Goal: Task Accomplishment & Management: Use online tool/utility

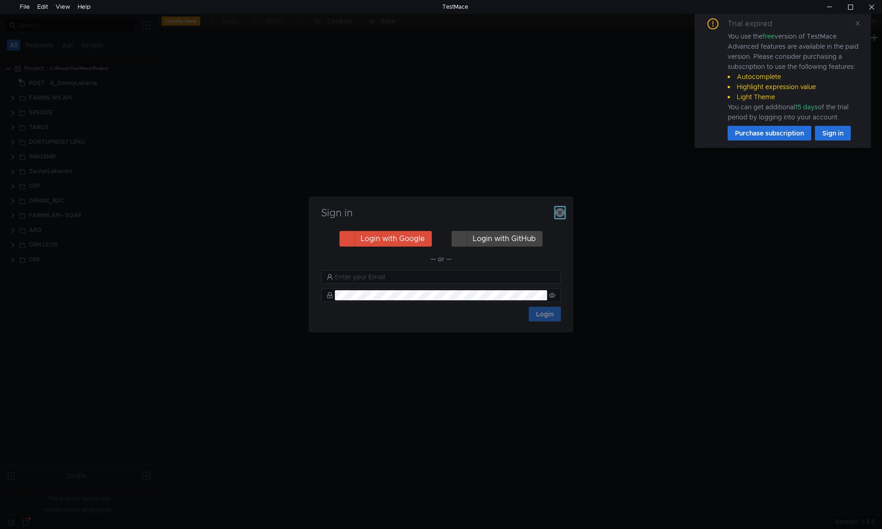
click at [560, 211] on icon "button" at bounding box center [559, 212] width 9 height 9
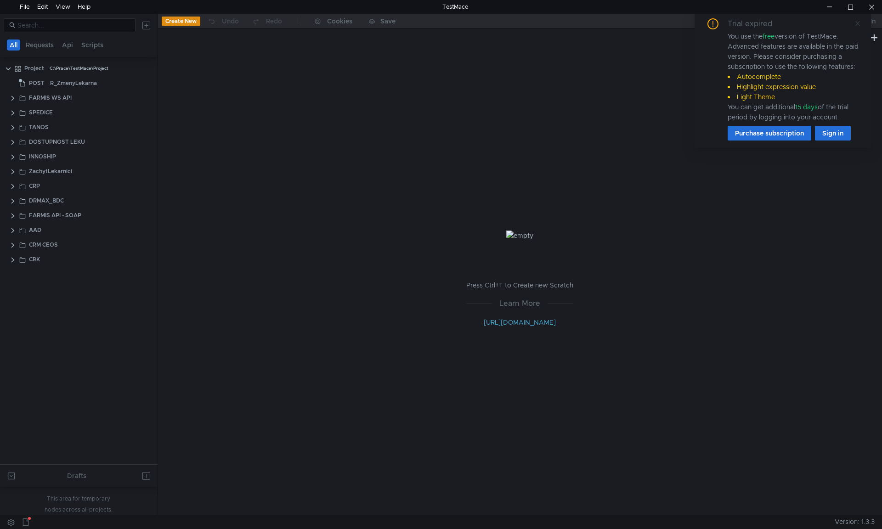
click at [857, 27] on span at bounding box center [857, 23] width 6 height 8
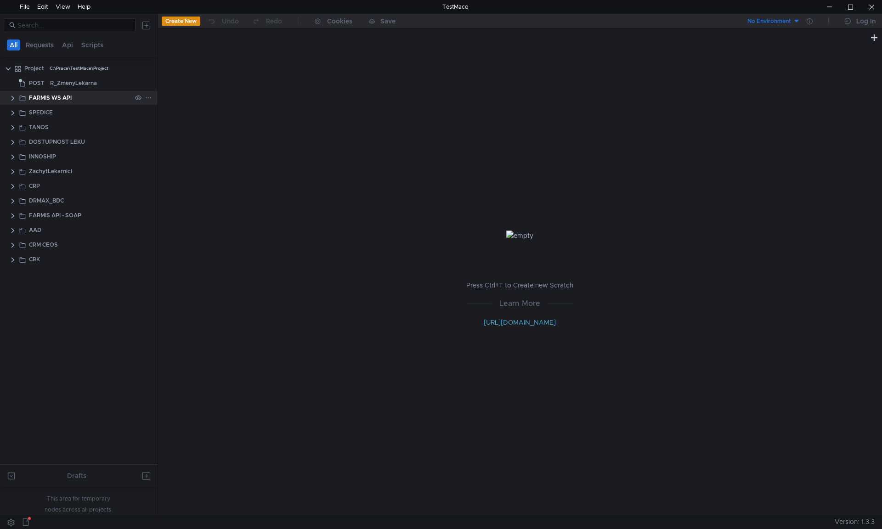
click at [12, 97] on clr-icon at bounding box center [12, 98] width 7 height 7
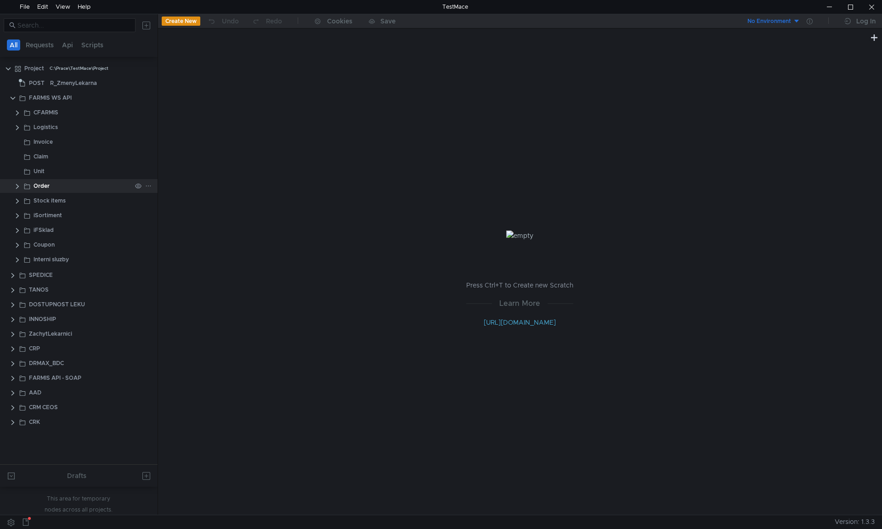
click at [17, 185] on clr-icon at bounding box center [17, 186] width 7 height 7
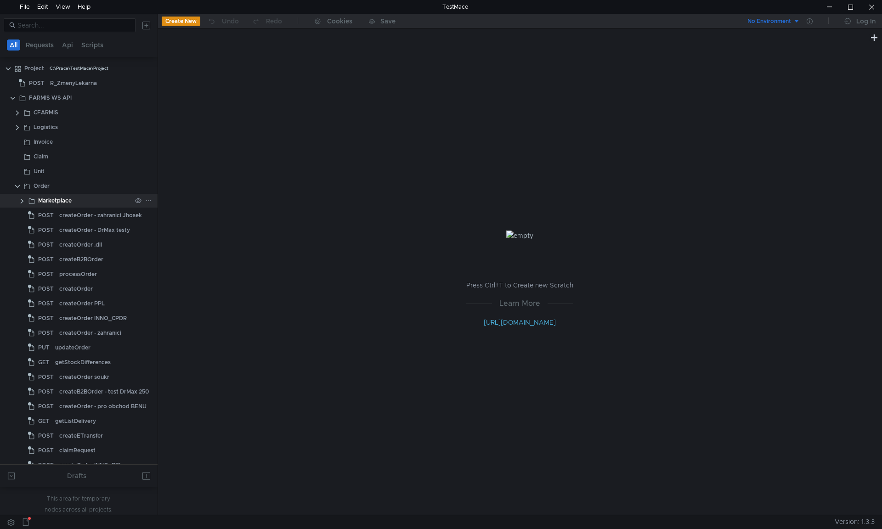
click at [23, 202] on clr-icon at bounding box center [21, 200] width 7 height 7
click at [17, 202] on div "Marketplace" at bounding box center [79, 201] width 158 height 14
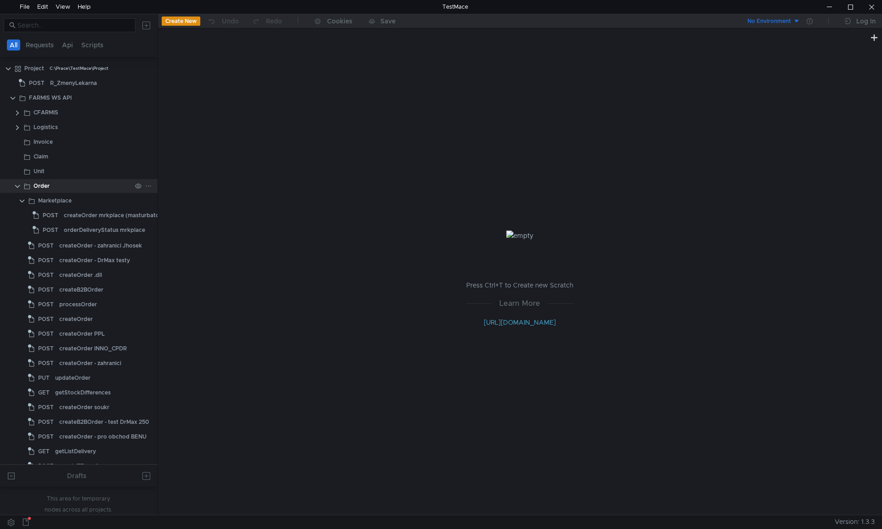
click at [16, 186] on clr-icon at bounding box center [17, 186] width 7 height 7
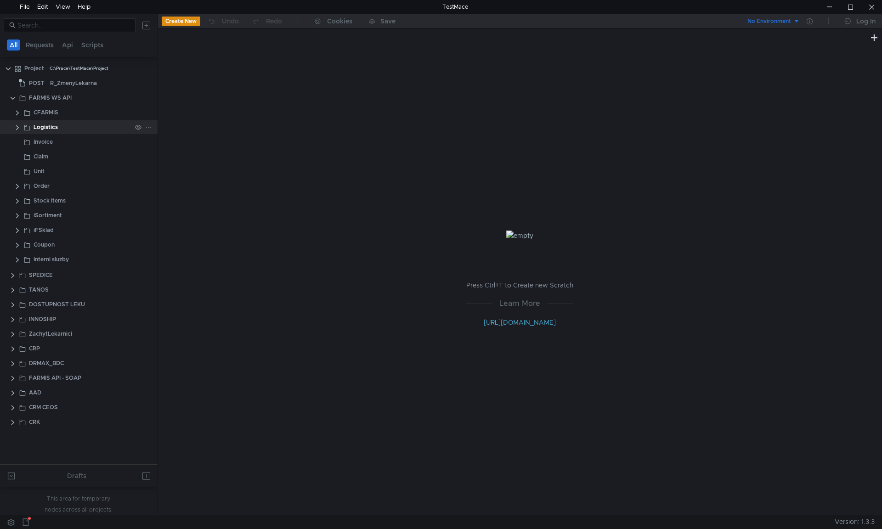
click at [16, 127] on clr-icon at bounding box center [17, 127] width 7 height 7
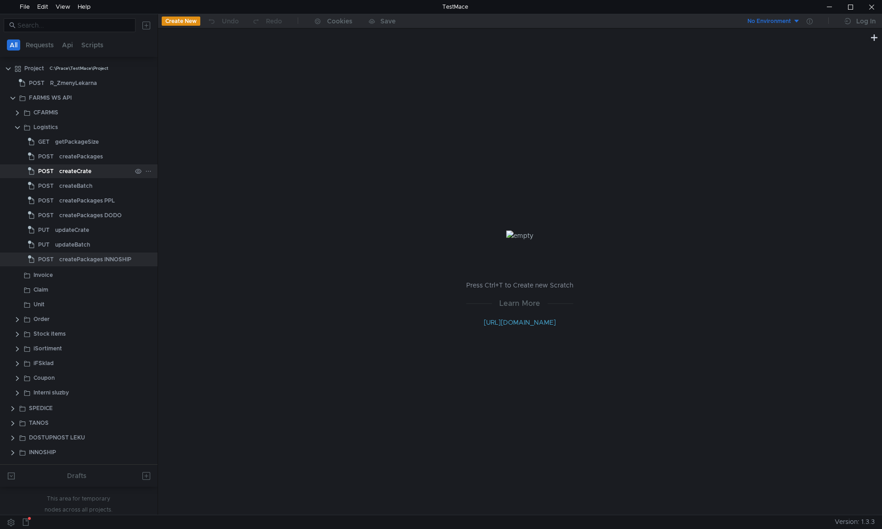
click at [85, 174] on div "createCrate" at bounding box center [75, 171] width 32 height 14
click at [85, 232] on div "updateCrate" at bounding box center [72, 230] width 34 height 14
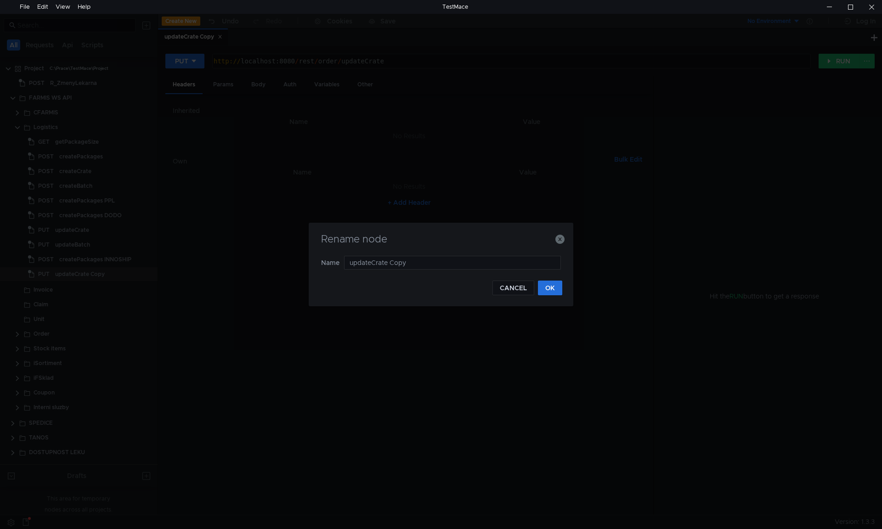
drag, startPoint x: 492, startPoint y: 265, endPoint x: 237, endPoint y: 259, distance: 254.9
click at [237, 259] on div "Rename node Name updateCrate Copy CANCEL OK" at bounding box center [441, 264] width 882 height 529
type input "stornoCrate"
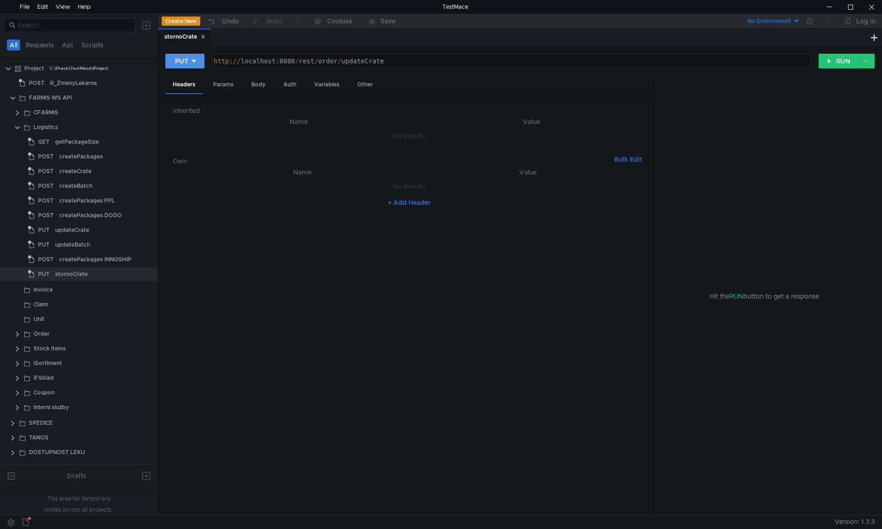
click at [195, 57] on div at bounding box center [194, 61] width 6 height 10
click at [185, 121] on li "DELETE" at bounding box center [185, 124] width 40 height 15
click at [259, 79] on div "Body" at bounding box center [258, 84] width 29 height 17
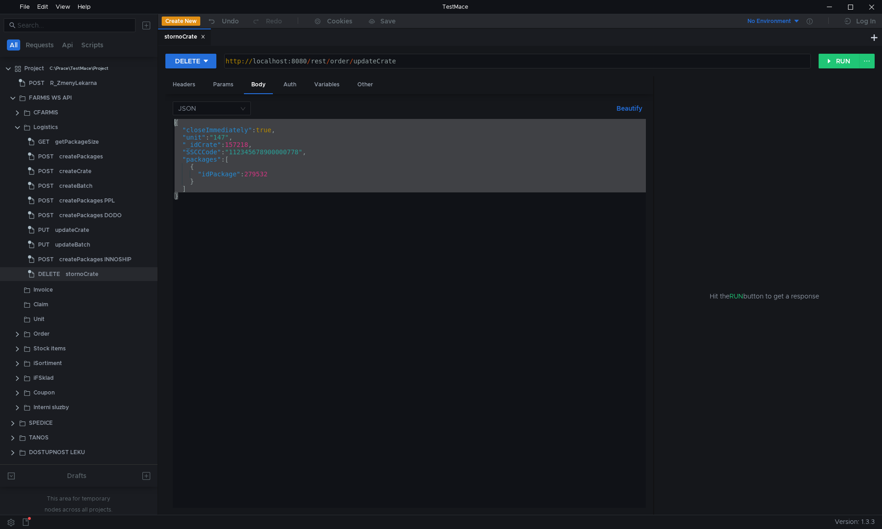
drag, startPoint x: 195, startPoint y: 199, endPoint x: 169, endPoint y: 107, distance: 95.5
click at [169, 107] on div "JSON Beautify } { "closeImmediately" : true , "unit" : "147" , "_idCrate" : 157…" at bounding box center [409, 304] width 488 height 421
type textarea "{ "closeImmediately": true,"
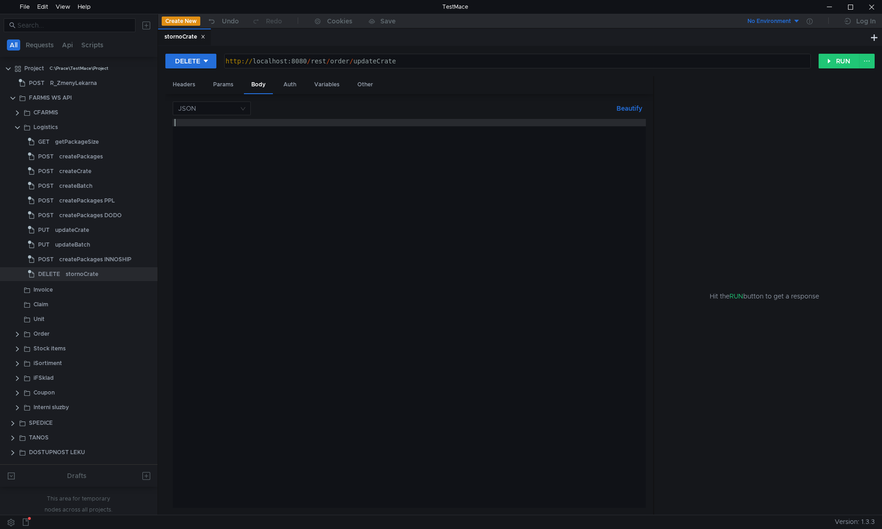
click at [417, 59] on div "http:// localhost:8080 / rest / order / updateCrate" at bounding box center [517, 68] width 586 height 22
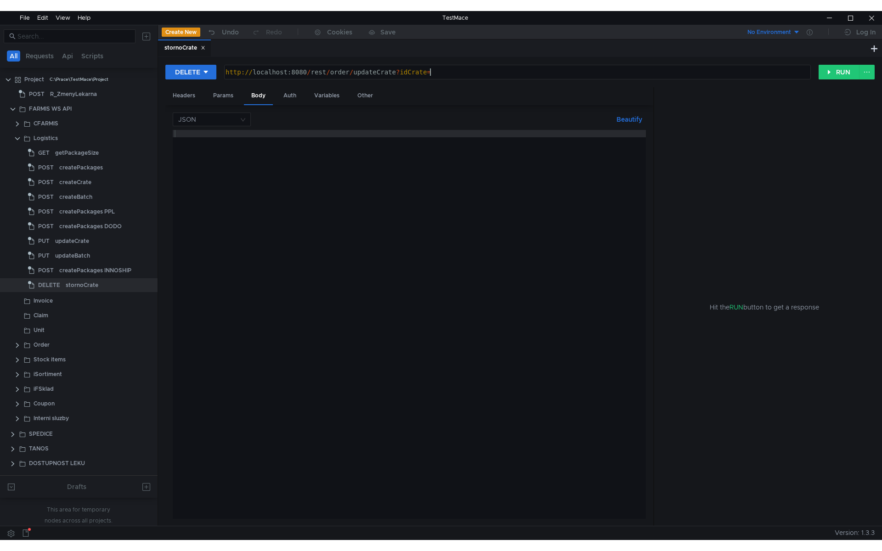
scroll to position [0, 14]
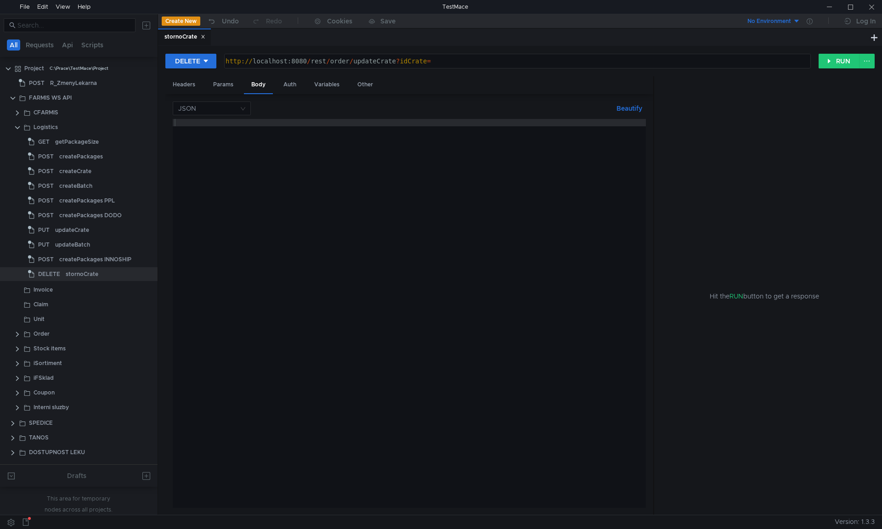
click at [468, 60] on div "http:// localhost:8080 / rest / order / updateCrate ? idCrate =" at bounding box center [517, 68] width 586 height 22
paste textarea "157187"
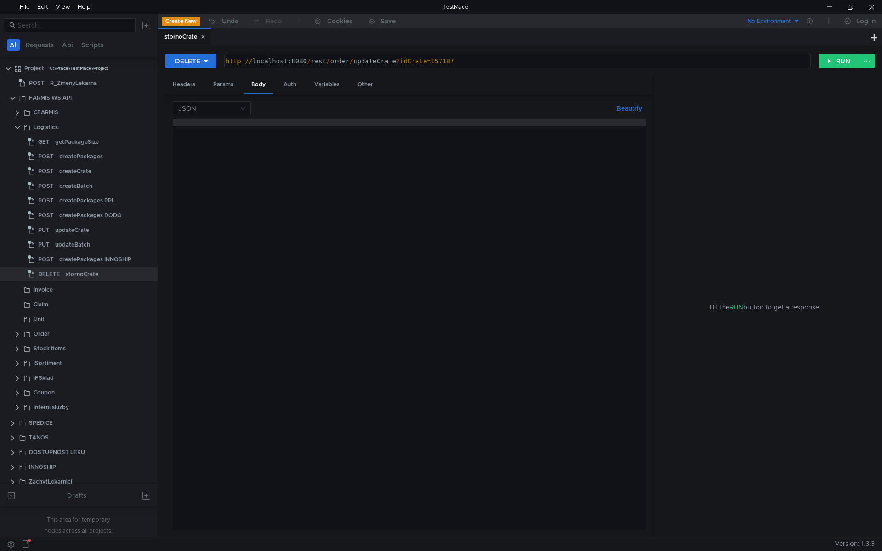
click at [209, 287] on div at bounding box center [409, 332] width 473 height 426
click at [373, 59] on div "http:// localhost:8080 / rest / order / updateCrate ? idCrate = 157187" at bounding box center [517, 68] width 586 height 22
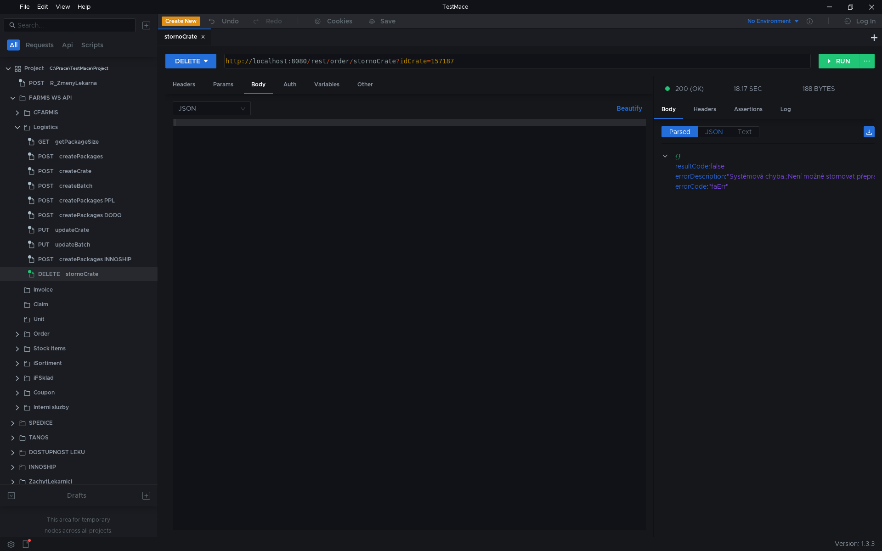
click at [717, 129] on span "JSON" at bounding box center [714, 132] width 18 height 8
click at [515, 239] on div at bounding box center [409, 332] width 473 height 426
click at [447, 65] on div "http:// localhost:8080 / rest / order / stornoCrate ? idCrate = 157187" at bounding box center [517, 68] width 586 height 22
paste textarea "3"
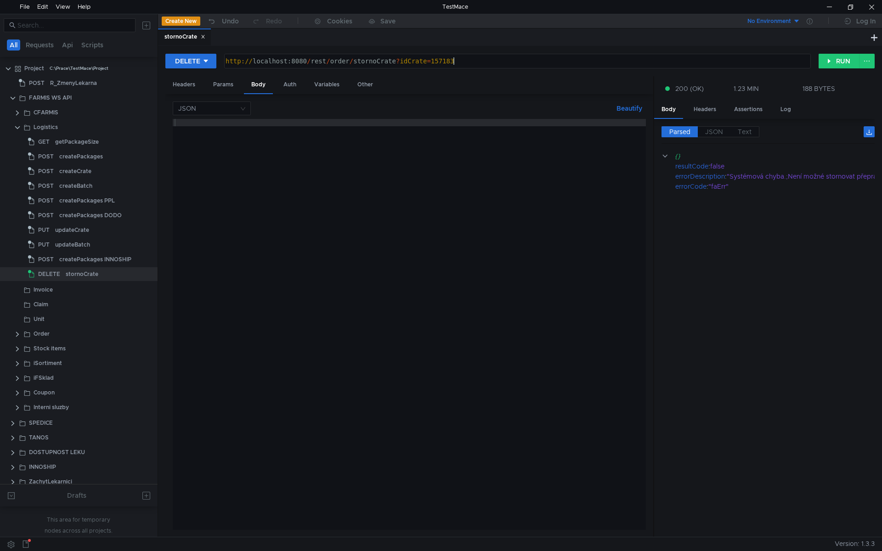
click at [437, 192] on div at bounding box center [409, 332] width 473 height 426
click at [440, 59] on div "http:// localhost:8080 / rest / order / stornoCrate ? idCrate = 157183" at bounding box center [517, 68] width 586 height 22
paste textarea "6"
type textarea "http://localhost:8080/rest/order/stornoCrate?idCrate=157186"
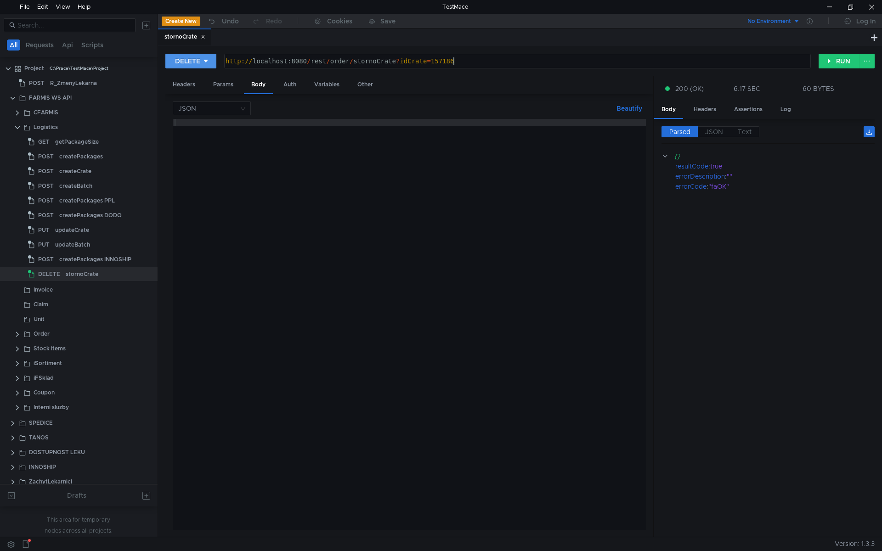
click at [200, 62] on button "DELETE" at bounding box center [190, 61] width 51 height 15
click at [189, 107] on li "PUT" at bounding box center [190, 109] width 51 height 15
click at [269, 191] on div at bounding box center [409, 332] width 473 height 426
click at [186, 66] on div "PUT" at bounding box center [181, 61] width 13 height 10
click at [192, 125] on li "DELETE" at bounding box center [185, 124] width 40 height 15
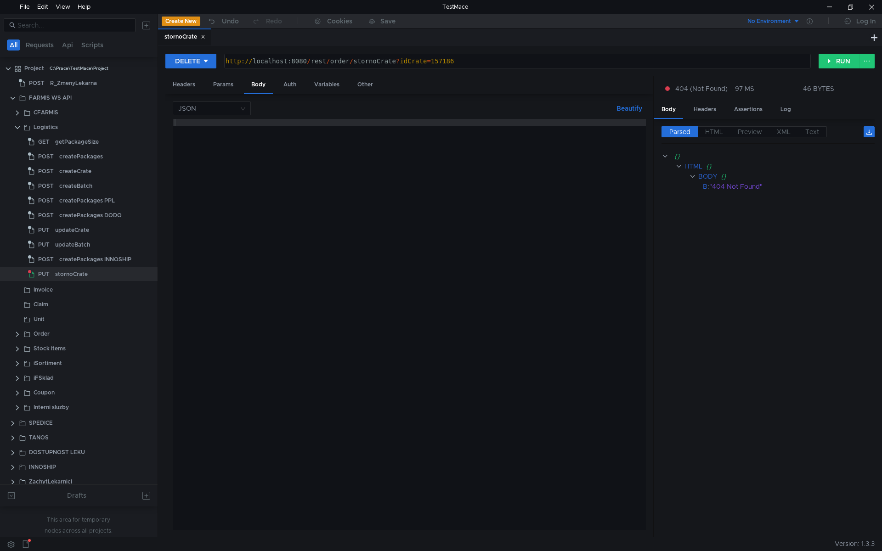
click at [270, 169] on div at bounding box center [409, 332] width 473 height 426
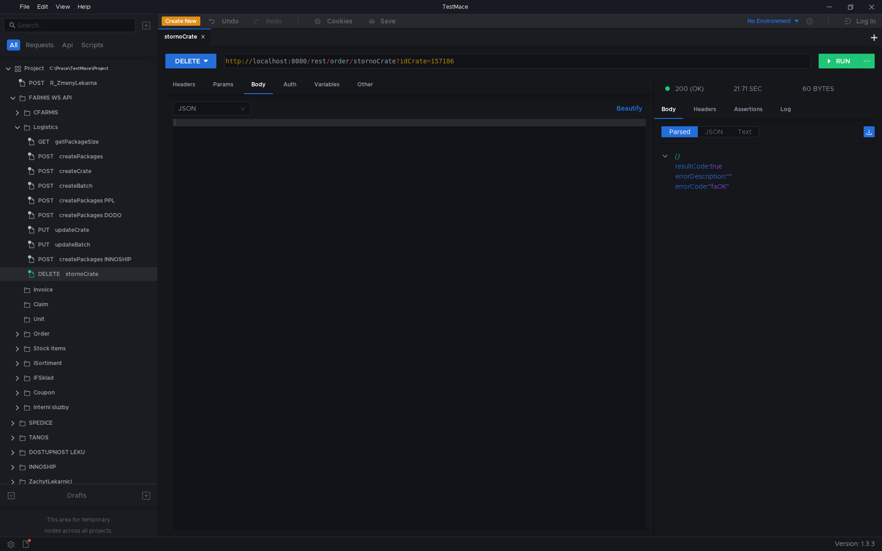
scroll to position [0, 12]
click at [444, 64] on div "http:// localhost:8080 / rest / order / stornoCrate ? idCrate = 157186" at bounding box center [517, 68] width 586 height 22
click at [473, 59] on div "http:// localhost:8080 / rest / order / stornoCrate ? idCrate = 157186" at bounding box center [518, 61] width 586 height 14
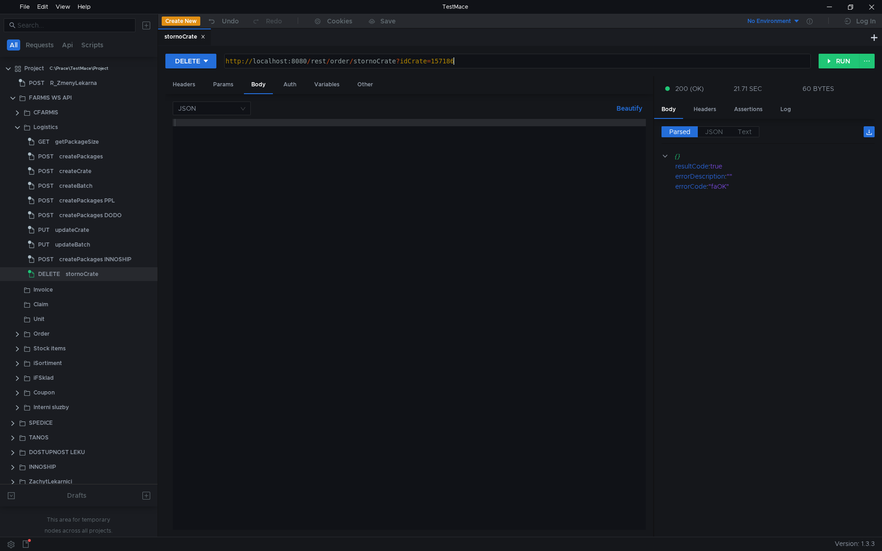
click at [454, 62] on div "http:// localhost:8080 / rest / order / stornoCrate ? idCrate = 157186" at bounding box center [517, 68] width 586 height 22
paste textarea "40"
type textarea "http://localhost:8080/rest/order/stornoCrate?idCrate=157140"
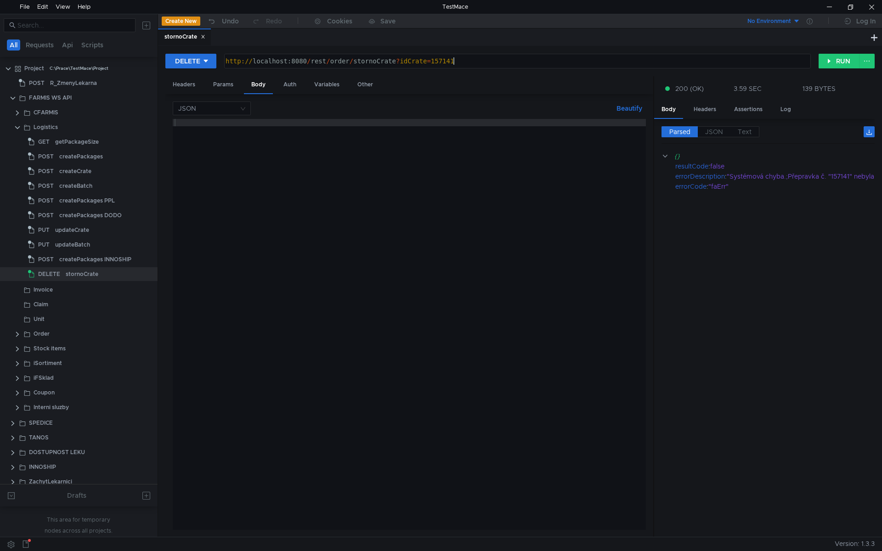
click at [442, 62] on div "http:// localhost:8080 / rest / order / stornoCrate ? idCrate = 157141" at bounding box center [517, 68] width 586 height 22
paste textarea "39"
type textarea "[URL]"
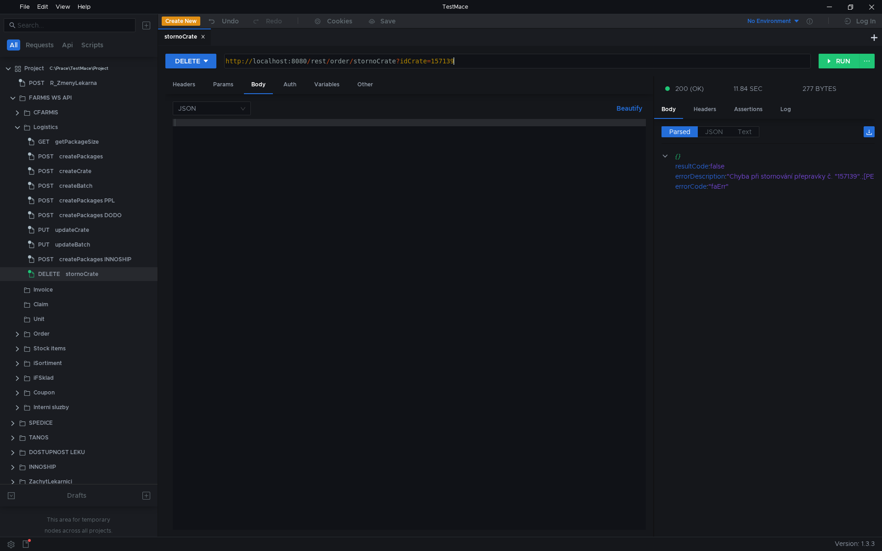
click at [467, 60] on div "http:// localhost:8080 / rest / order / stornoCrate ? idCrate = 157139" at bounding box center [517, 68] width 586 height 22
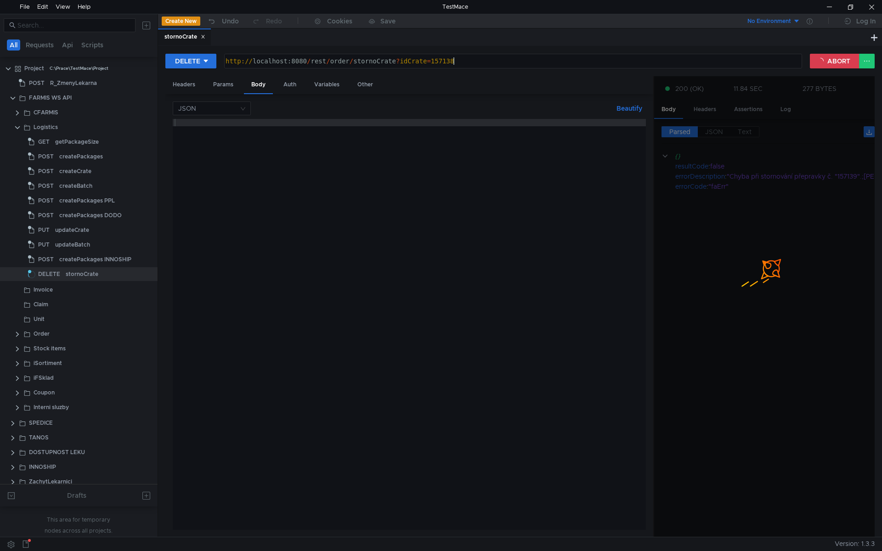
type textarea "[URL]"
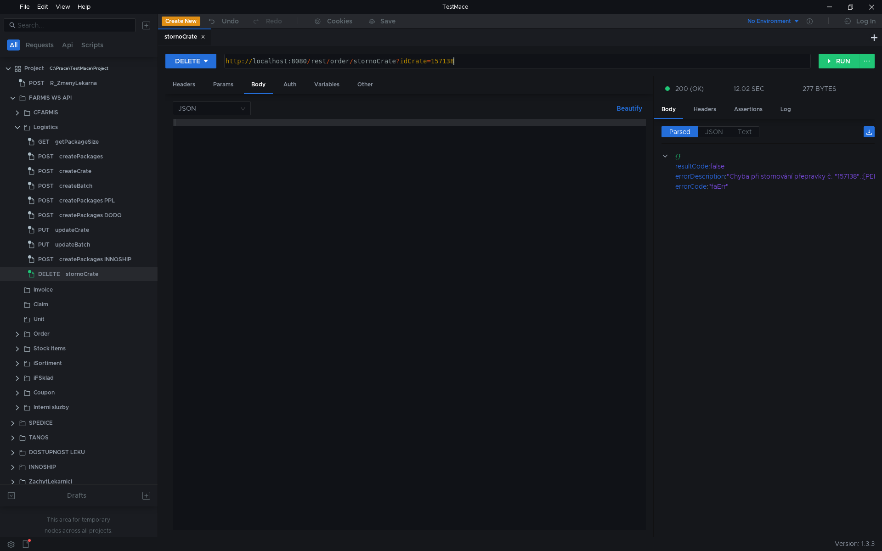
click at [204, 284] on div at bounding box center [409, 332] width 473 height 426
click at [429, 244] on div at bounding box center [409, 332] width 473 height 426
click at [327, 222] on div at bounding box center [409, 332] width 473 height 426
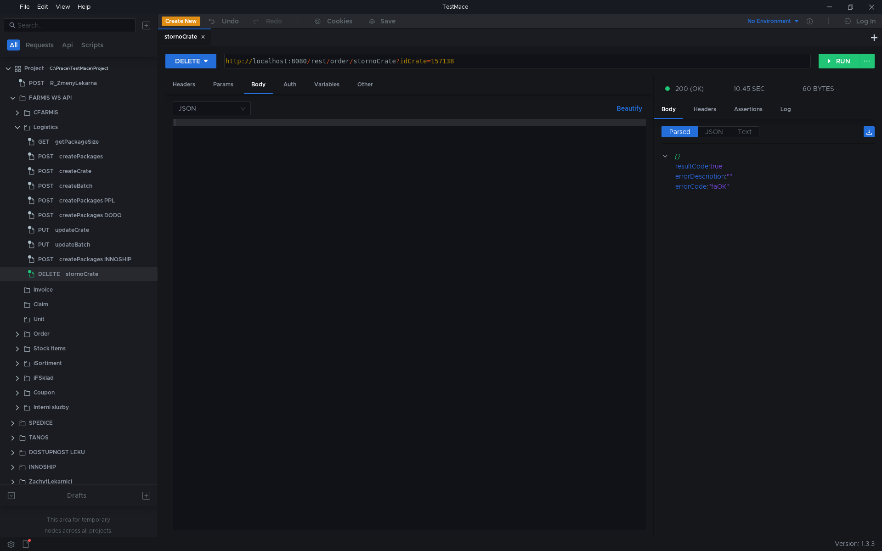
scroll to position [0, 16]
click at [446, 54] on div "http://localhost:8080/rest/order/stornoCrate?idCrate=157138 http:// localhost:8…" at bounding box center [517, 61] width 586 height 15
click at [445, 59] on div "http:// localhost:8080 / rest / order / stornoCrate ? idCrate = 157138" at bounding box center [517, 68] width 586 height 22
click at [269, 182] on div at bounding box center [409, 332] width 473 height 426
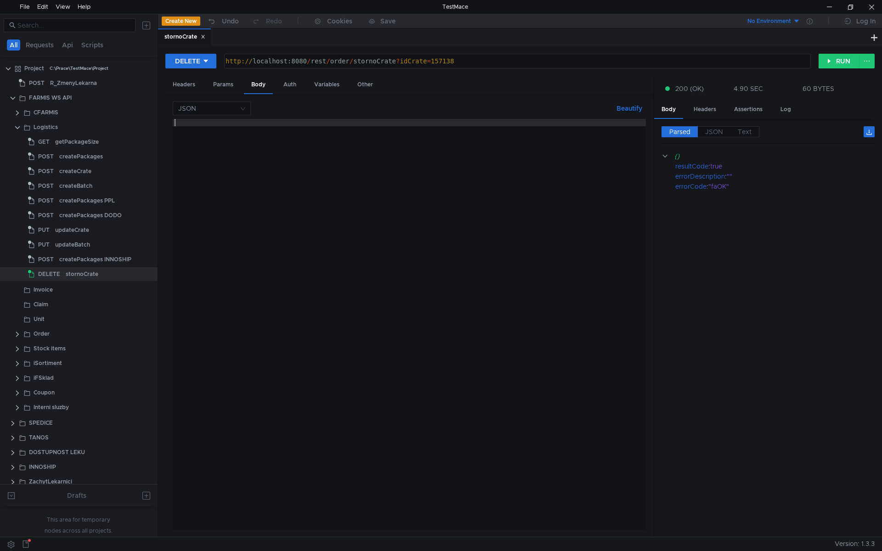
click at [318, 234] on div at bounding box center [409, 332] width 473 height 426
click at [463, 266] on div at bounding box center [409, 332] width 473 height 426
click at [438, 60] on div "http:// localhost:8080 / rest / order / stornoCrate ? idCrate = 157138" at bounding box center [517, 68] width 586 height 22
paste textarea "9"
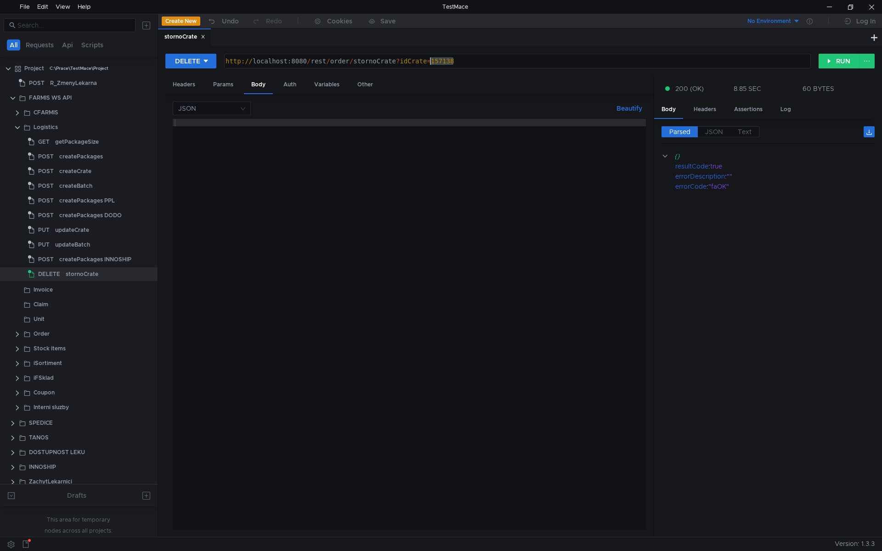
type textarea "http://localhost:8080/rest/order/stornoCrate?idCrate=157139"
click at [281, 156] on div at bounding box center [409, 332] width 473 height 426
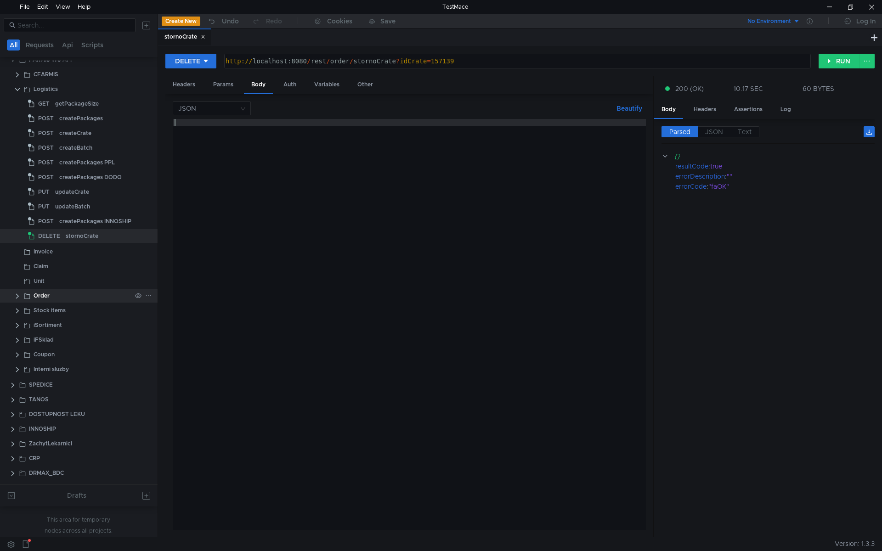
scroll to position [0, 0]
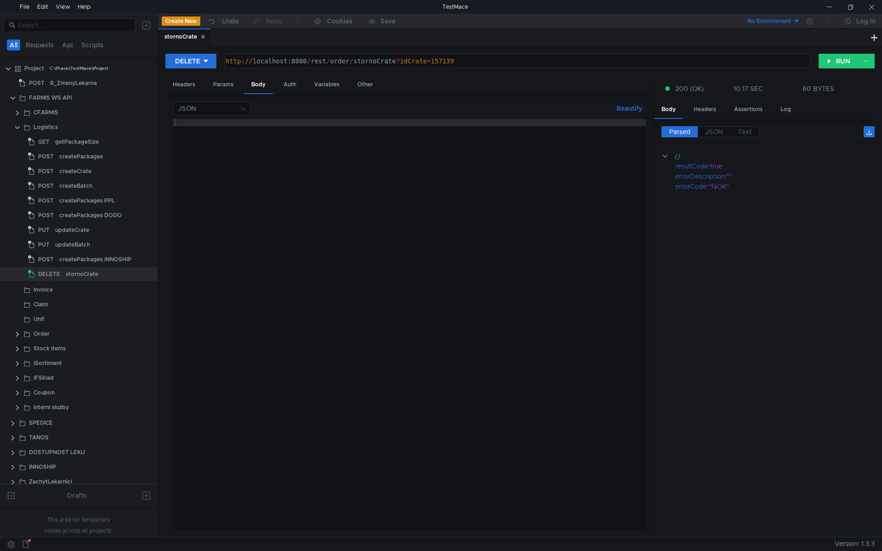
scroll to position [0, 16]
click at [428, 54] on div "http://localhost:8080/rest/order/stornoCrate?idCrate=157139 http:// localhost:8…" at bounding box center [517, 61] width 586 height 15
click at [437, 60] on div "http:// localhost:8080 / rest / order / stornoCrate ? idCrate = 157139" at bounding box center [517, 68] width 586 height 22
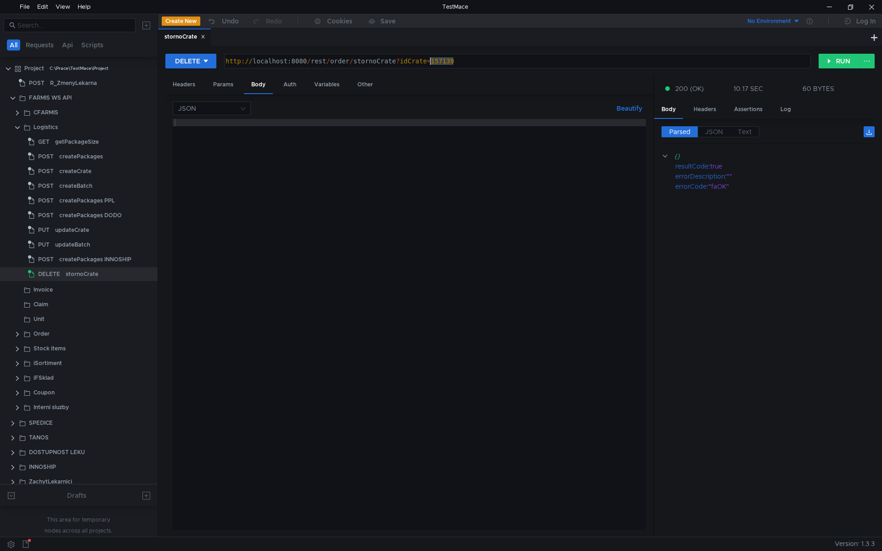
paste textarea "3"
type textarea "http://localhost:8080/rest/order/stornoCrate?idCrate=157133"
click at [291, 267] on div at bounding box center [409, 332] width 473 height 426
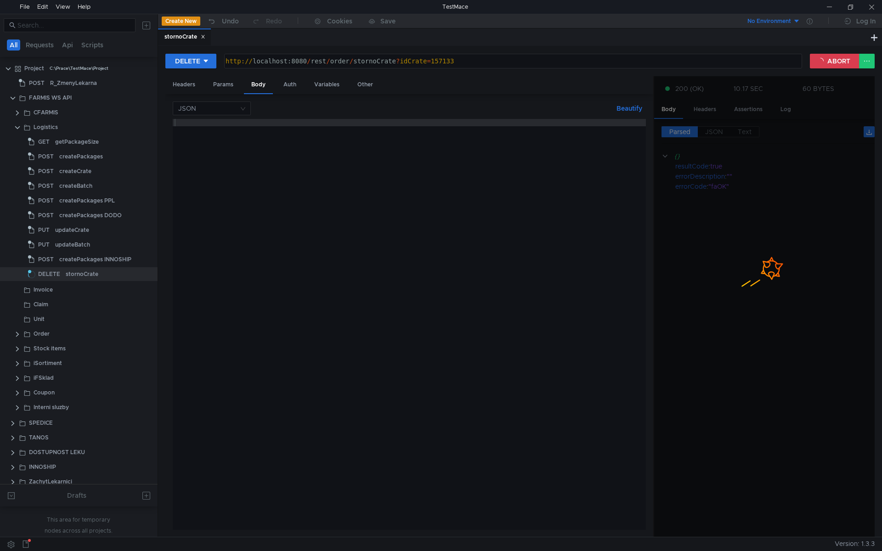
click at [445, 62] on div "http:// localhost:8080 / rest / order / stornoCrate ? idCrate = 157133" at bounding box center [512, 68] width 577 height 22
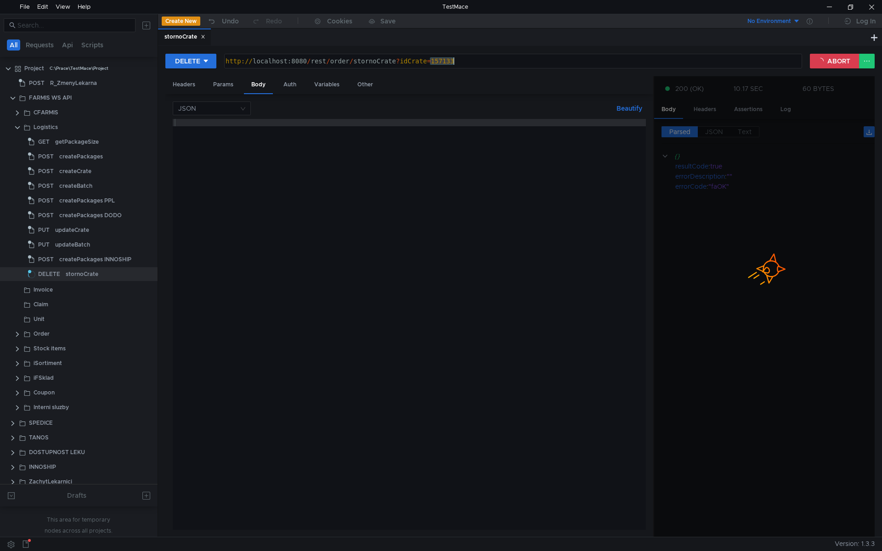
click at [445, 62] on div "http:// localhost:8080 / rest / order / stornoCrate ? idCrate = 157133" at bounding box center [512, 68] width 577 height 22
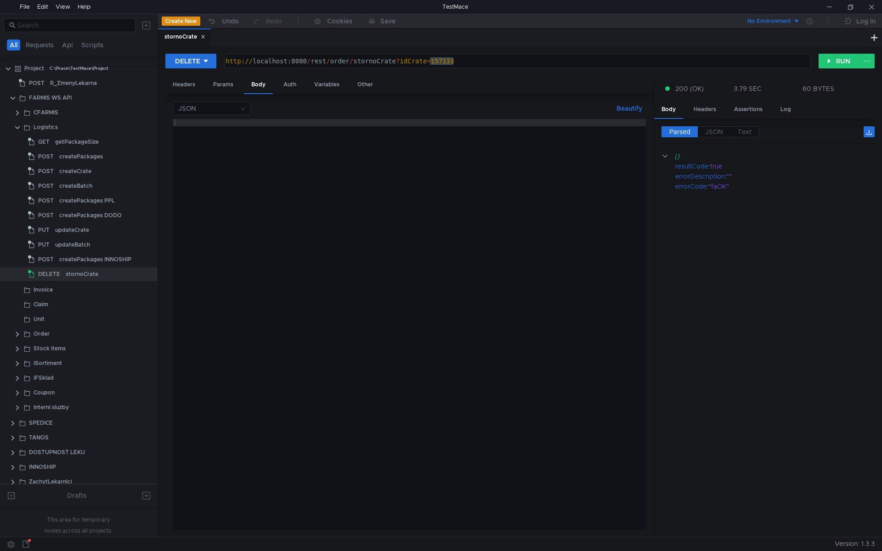
click at [464, 62] on div "http:// localhost:8080 / rest / order / stornoCrate ? idCrate = 157133" at bounding box center [518, 61] width 586 height 14
click at [335, 166] on div at bounding box center [409, 332] width 473 height 426
click at [189, 91] on div "Headers" at bounding box center [183, 84] width 37 height 17
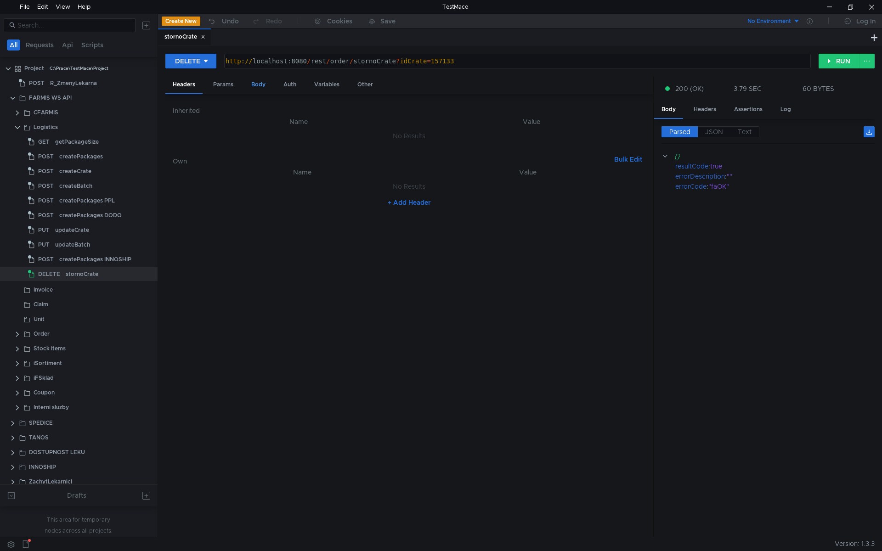
click at [262, 88] on div "Body" at bounding box center [258, 84] width 29 height 17
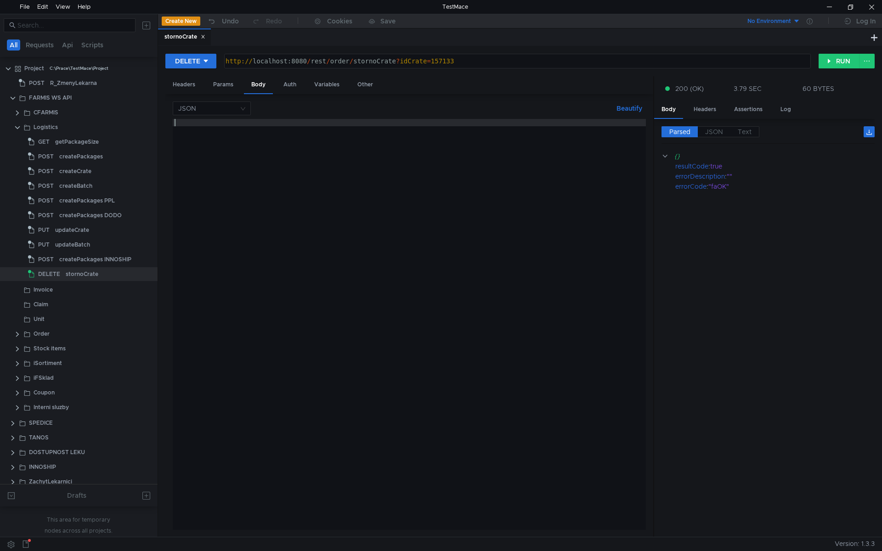
click at [412, 220] on div at bounding box center [409, 332] width 473 height 426
click at [332, 232] on div at bounding box center [409, 332] width 473 height 426
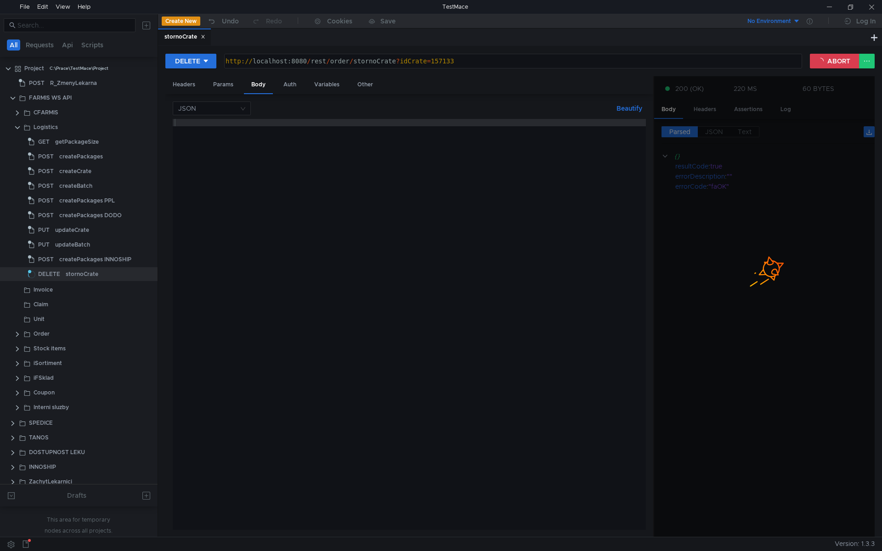
click at [448, 64] on div "http:// localhost:8080 / rest / order / stornoCrate ? idCrate = 157133" at bounding box center [512, 68] width 577 height 22
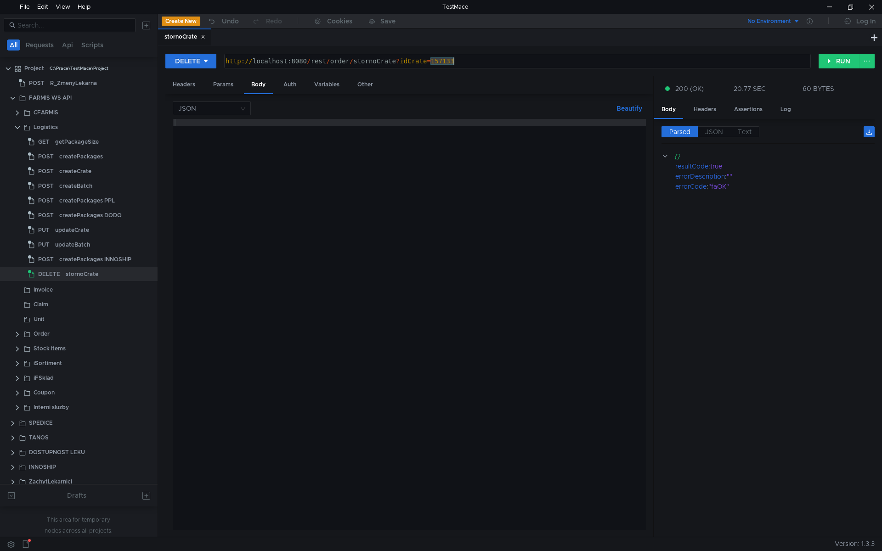
click at [329, 281] on div at bounding box center [409, 332] width 473 height 426
click at [424, 211] on div at bounding box center [409, 332] width 473 height 426
click at [199, 86] on div "Headers" at bounding box center [183, 84] width 37 height 17
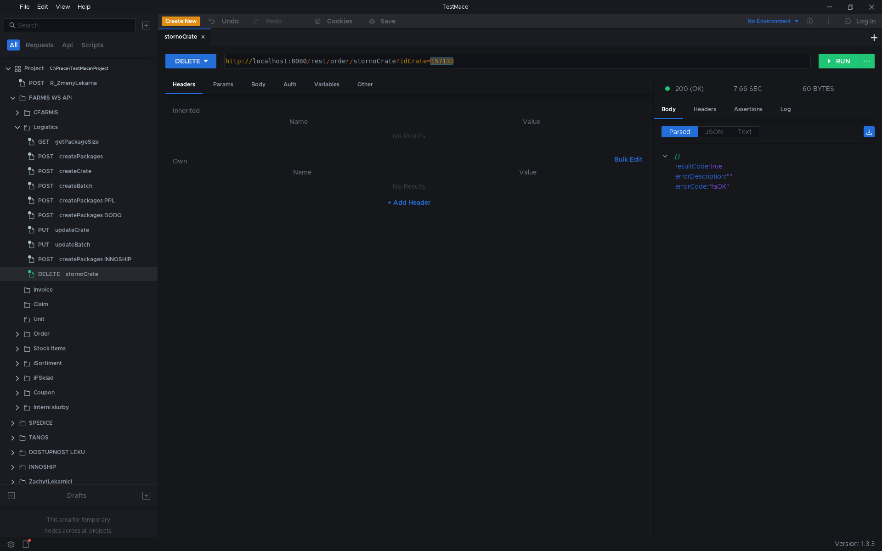
scroll to position [0, 16]
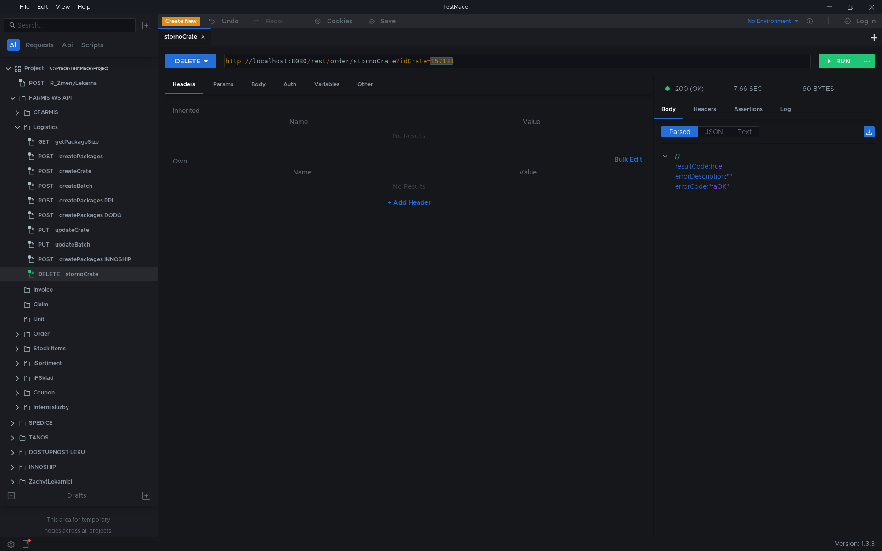
scroll to position [0, 16]
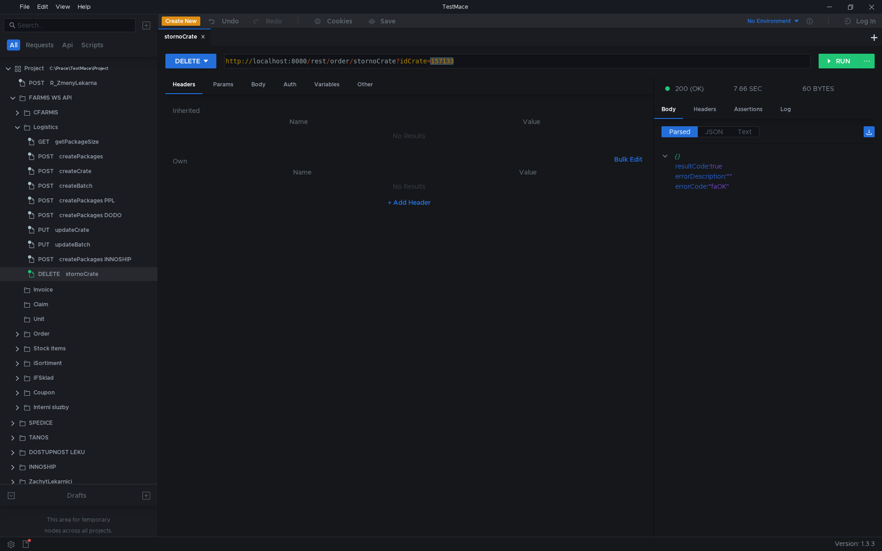
scroll to position [0, 16]
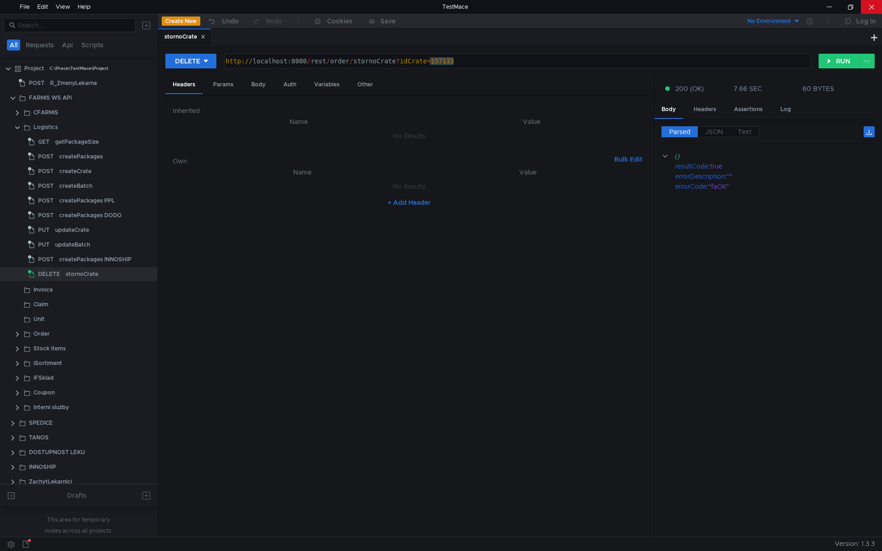
click at [867, 6] on div at bounding box center [871, 7] width 21 height 14
